Goal: Find specific page/section: Find specific page/section

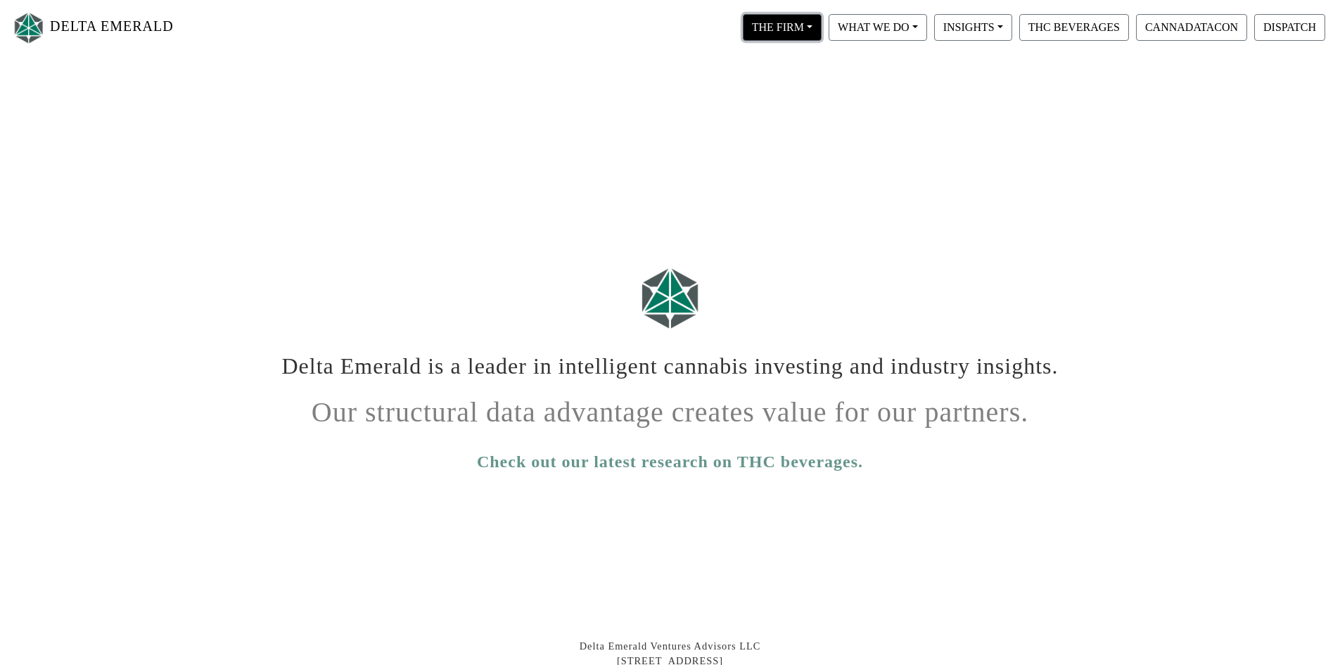
click at [810, 35] on button "THE FIRM" at bounding box center [782, 27] width 79 height 27
click at [815, 86] on link "Our People" at bounding box center [795, 86] width 111 height 23
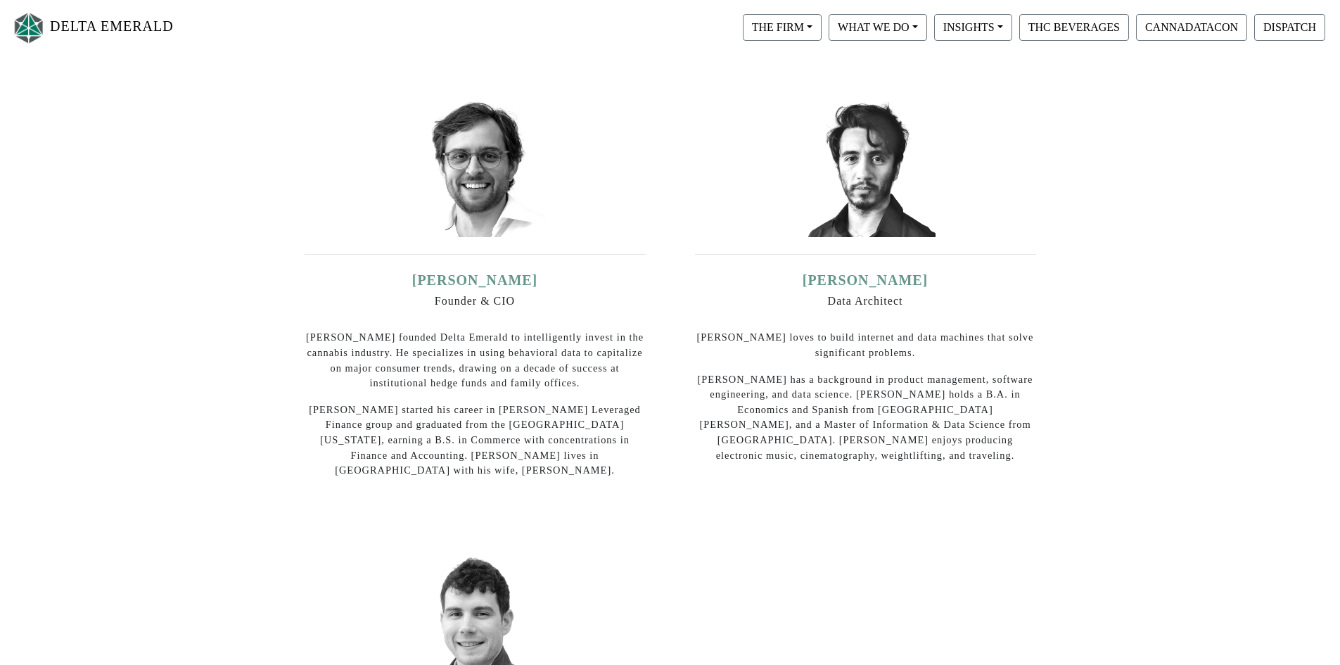
scroll to position [211, 0]
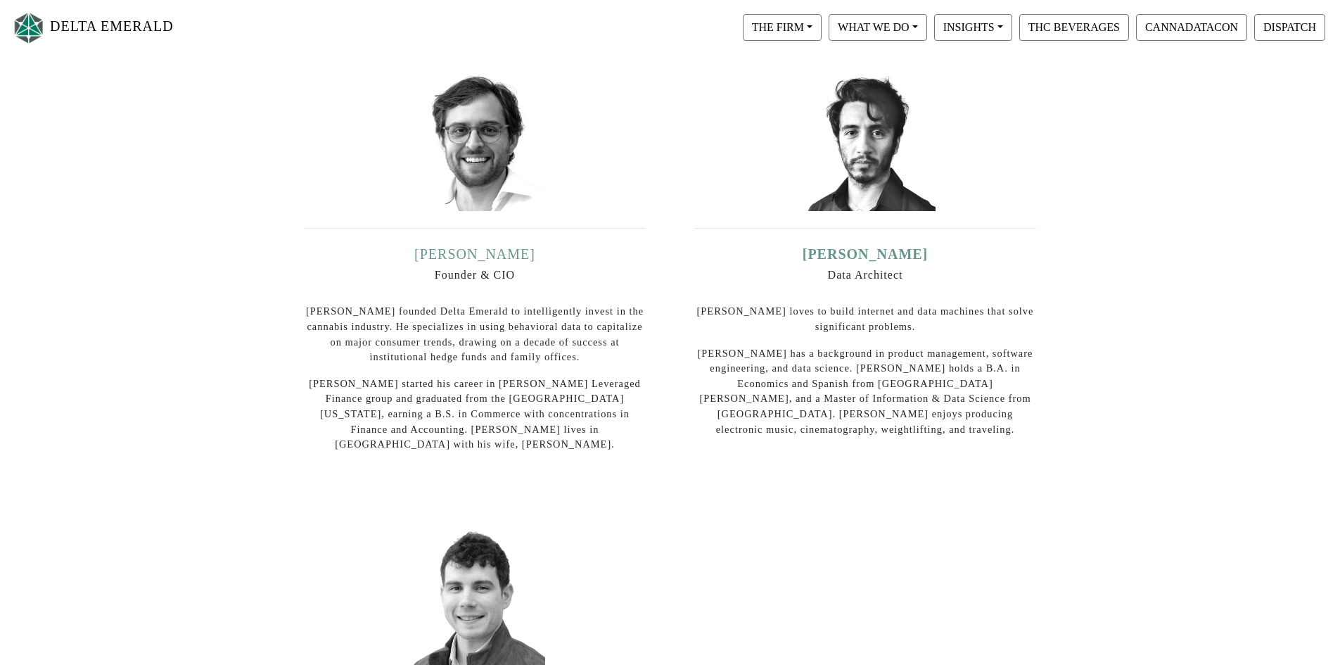
click at [506, 258] on link "[PERSON_NAME]" at bounding box center [474, 253] width 121 height 15
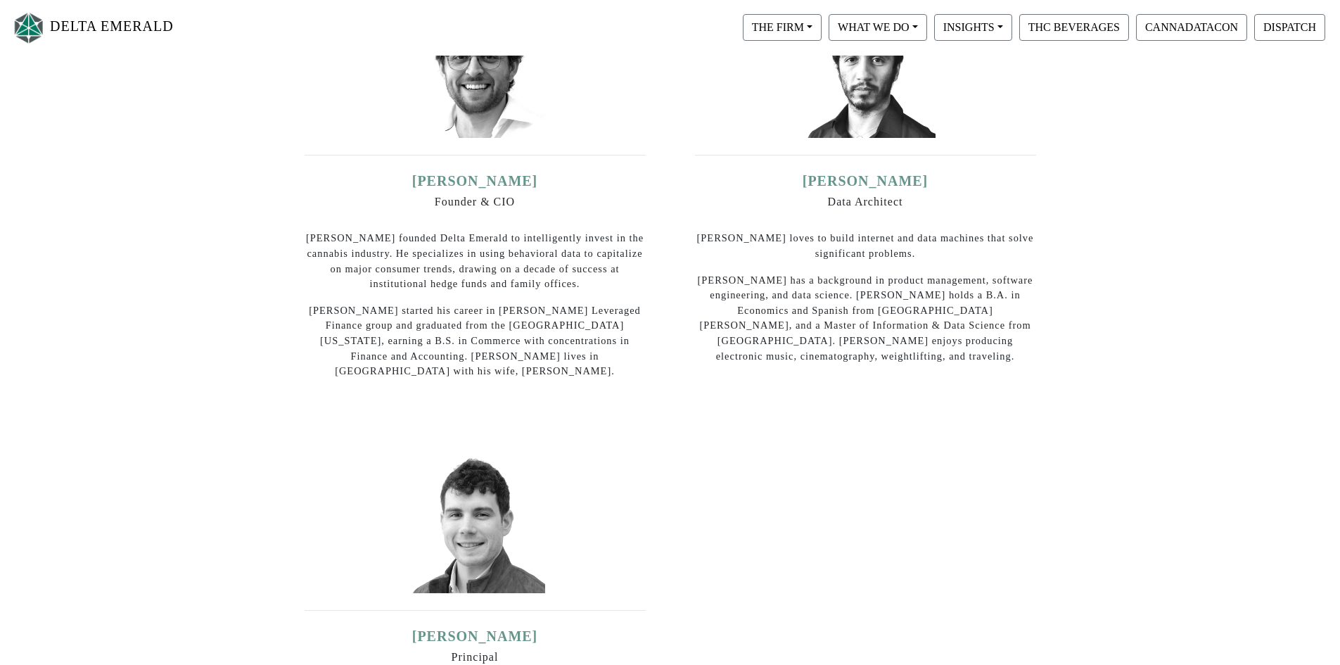
scroll to position [281, 0]
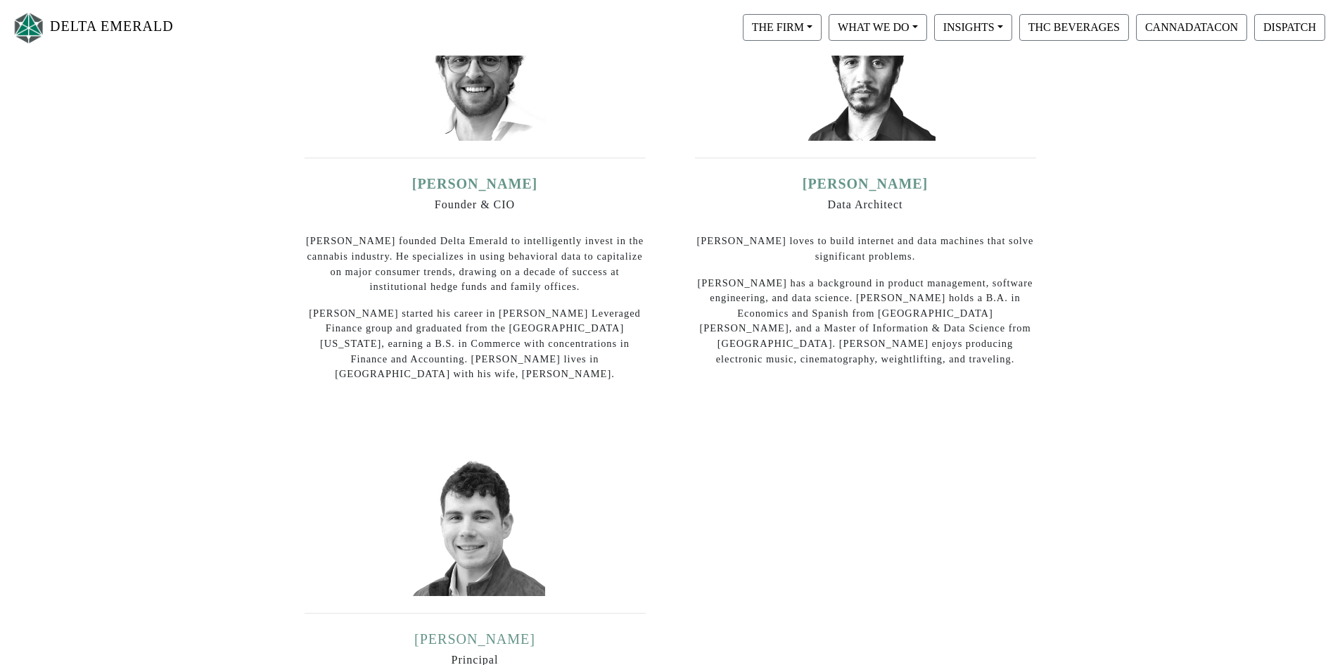
click at [487, 631] on link "[PERSON_NAME]" at bounding box center [474, 638] width 121 height 15
